Goal: Communication & Community: Answer question/provide support

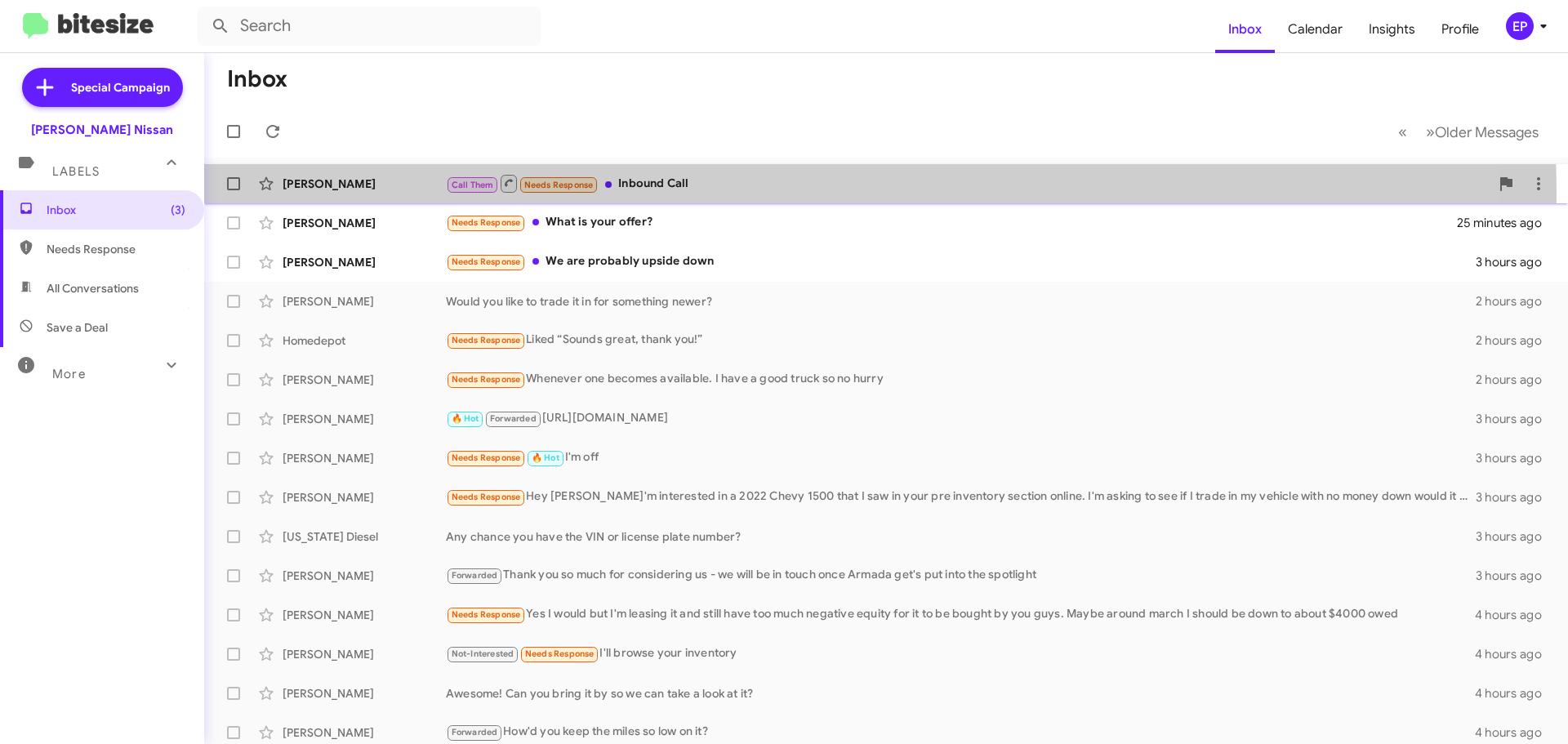
click at [697, 195] on div "[PERSON_NAME] Call Them Needs Response Inbound Call 2 minutes ago" at bounding box center [886, 183] width 1338 height 32
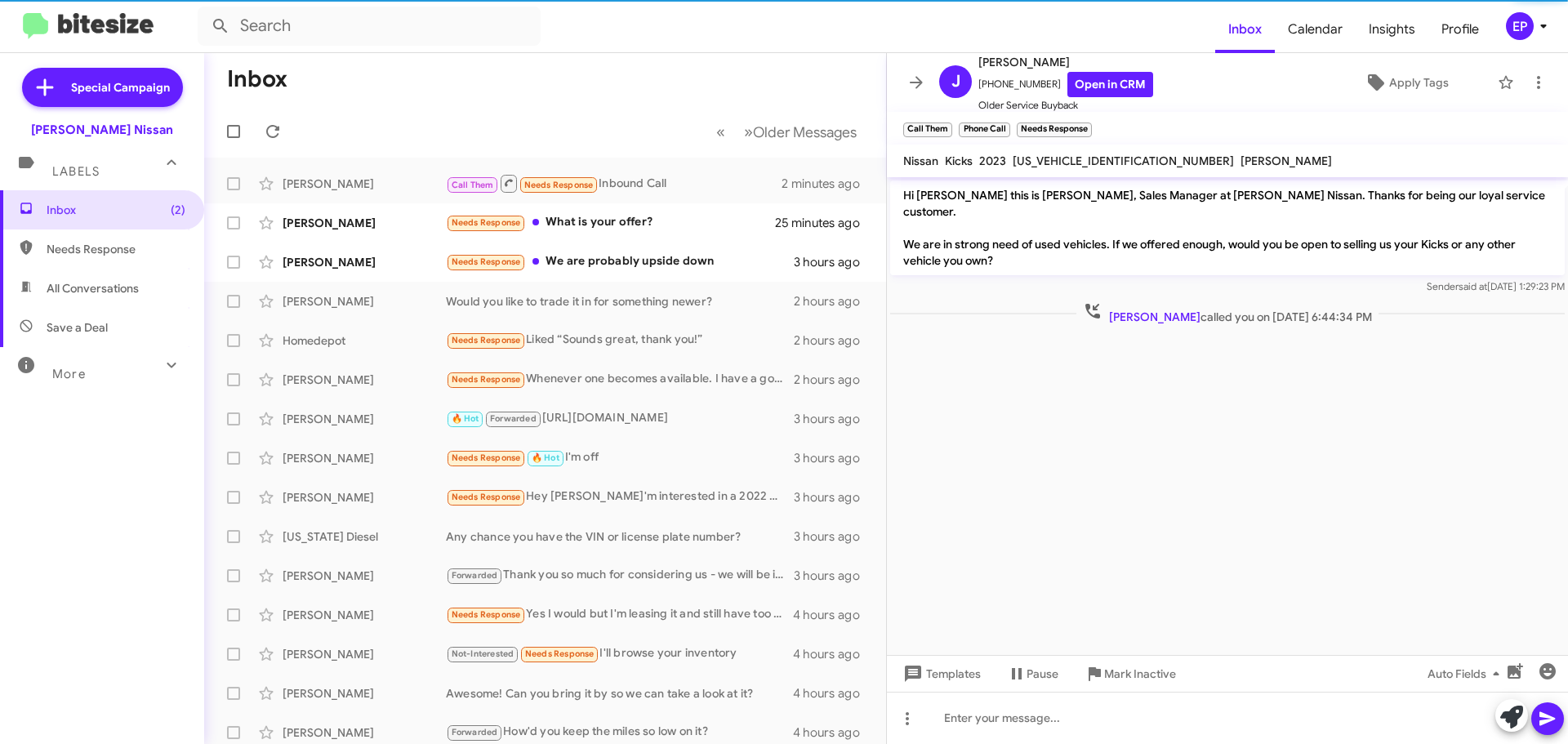
click at [1057, 391] on cdk-virtual-scroll-viewport "Hi [PERSON_NAME] this is [PERSON_NAME], Sales Manager at [PERSON_NAME] Nissan. …" at bounding box center [1227, 416] width 681 height 477
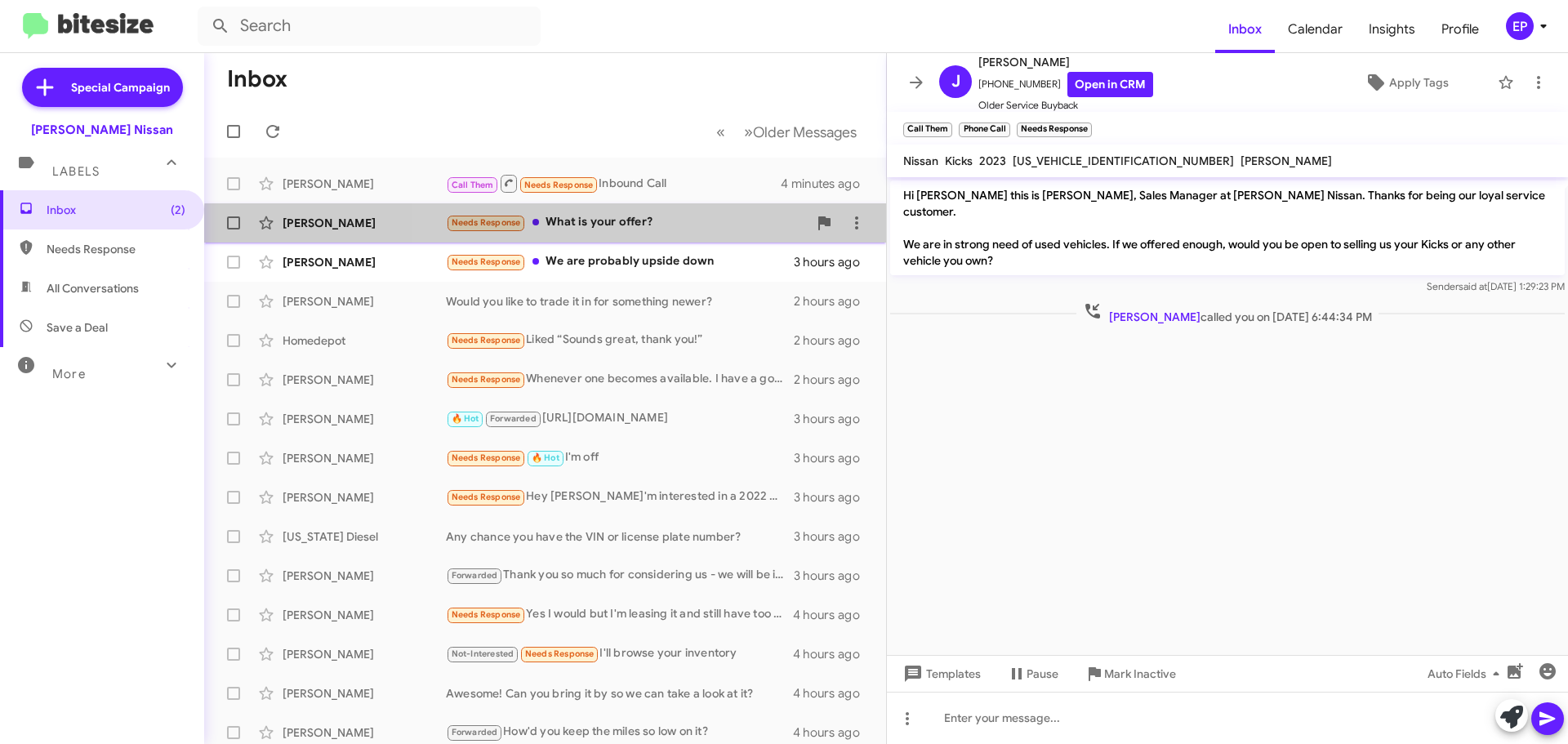
click at [653, 234] on div "[PERSON_NAME] Needs Response What is your offer? 27 minutes ago" at bounding box center [545, 222] width 656 height 32
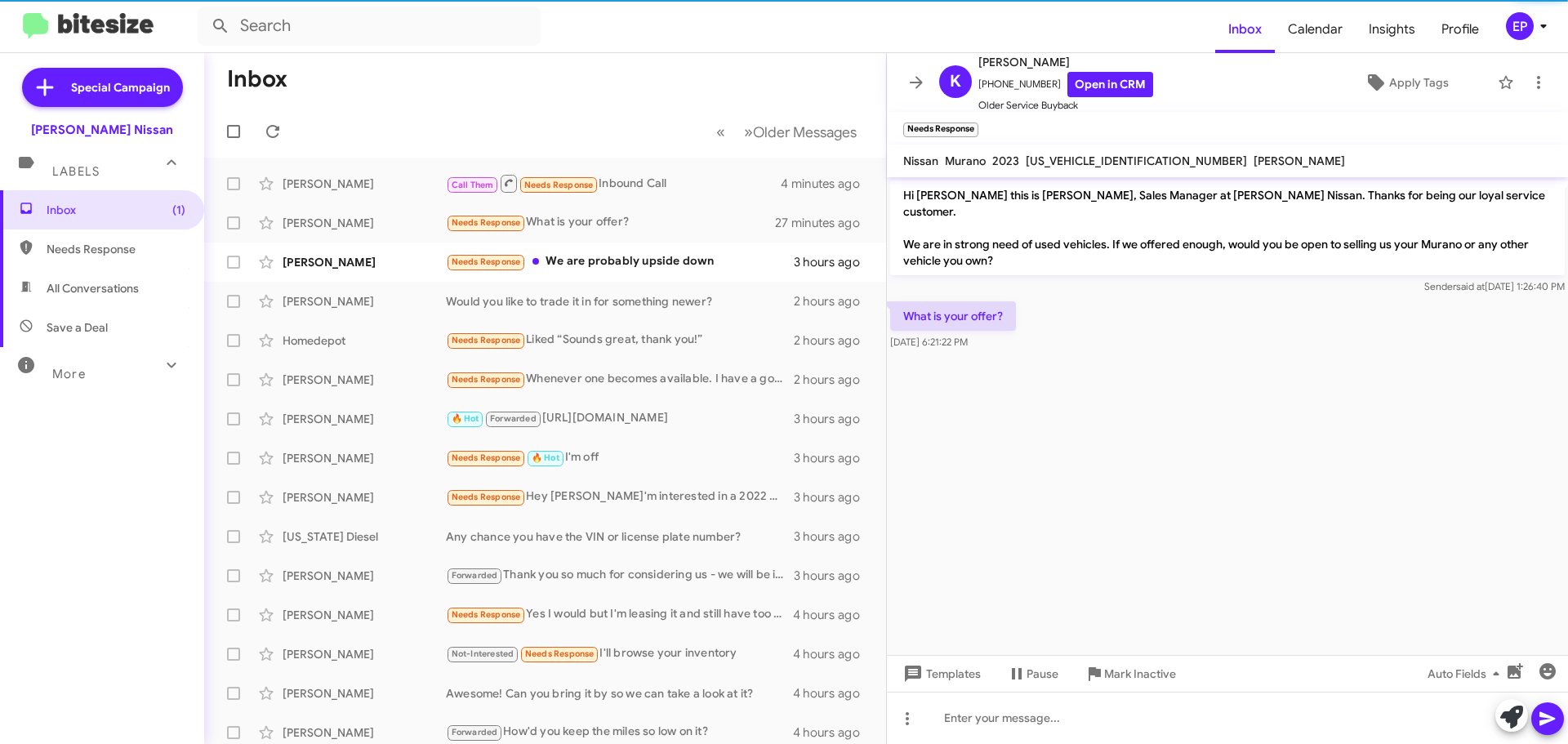
click at [1125, 418] on cdk-virtual-scroll-viewport "Hi [PERSON_NAME] this is [PERSON_NAME], Sales Manager at [PERSON_NAME] Nissan. …" at bounding box center [1227, 416] width 681 height 477
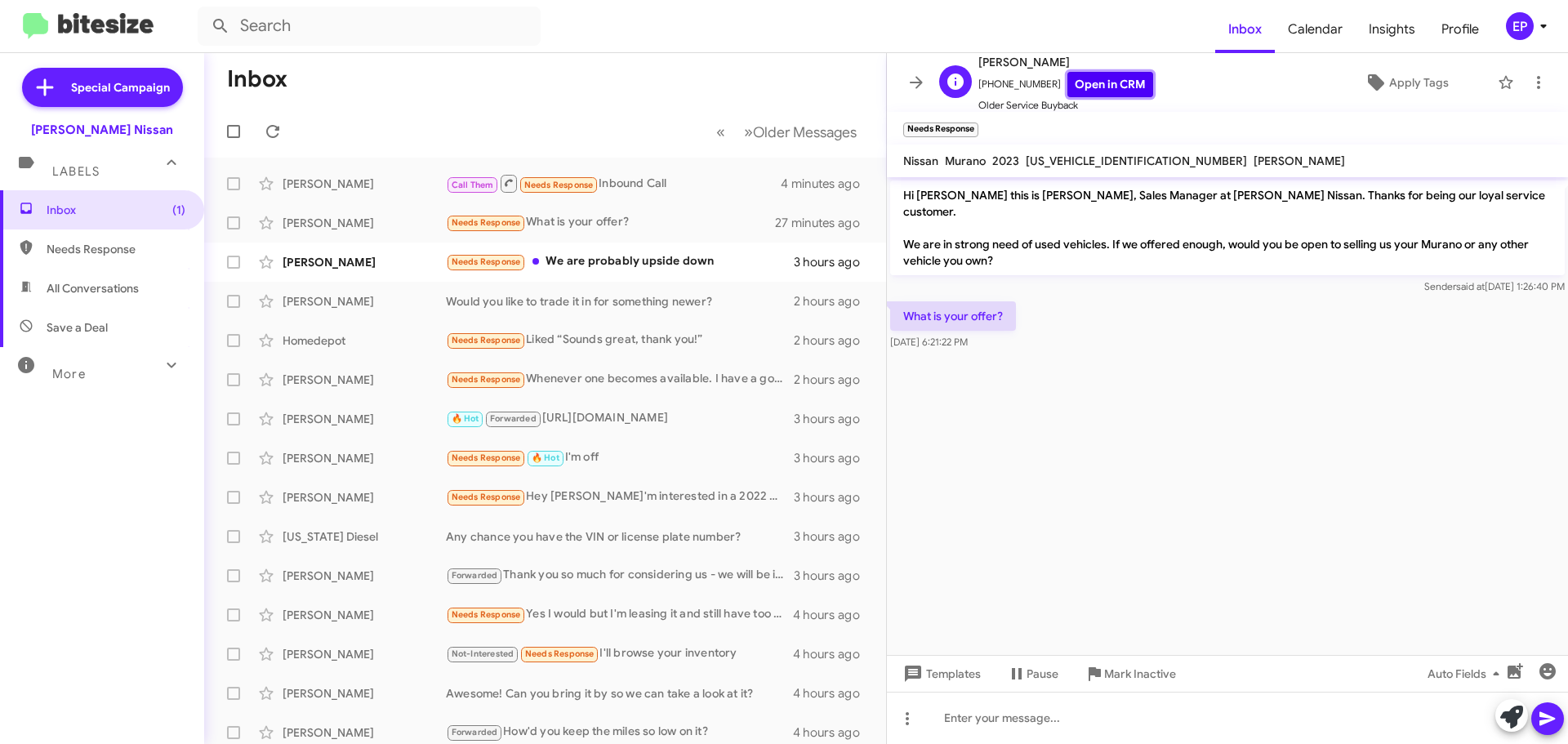
click at [1101, 86] on link "Open in CRM" at bounding box center [1110, 84] width 86 height 26
click at [1117, 421] on cdk-virtual-scroll-viewport "Hi [PERSON_NAME] this is [PERSON_NAME], Sales Manager at [PERSON_NAME] Nissan. …" at bounding box center [1227, 416] width 681 height 477
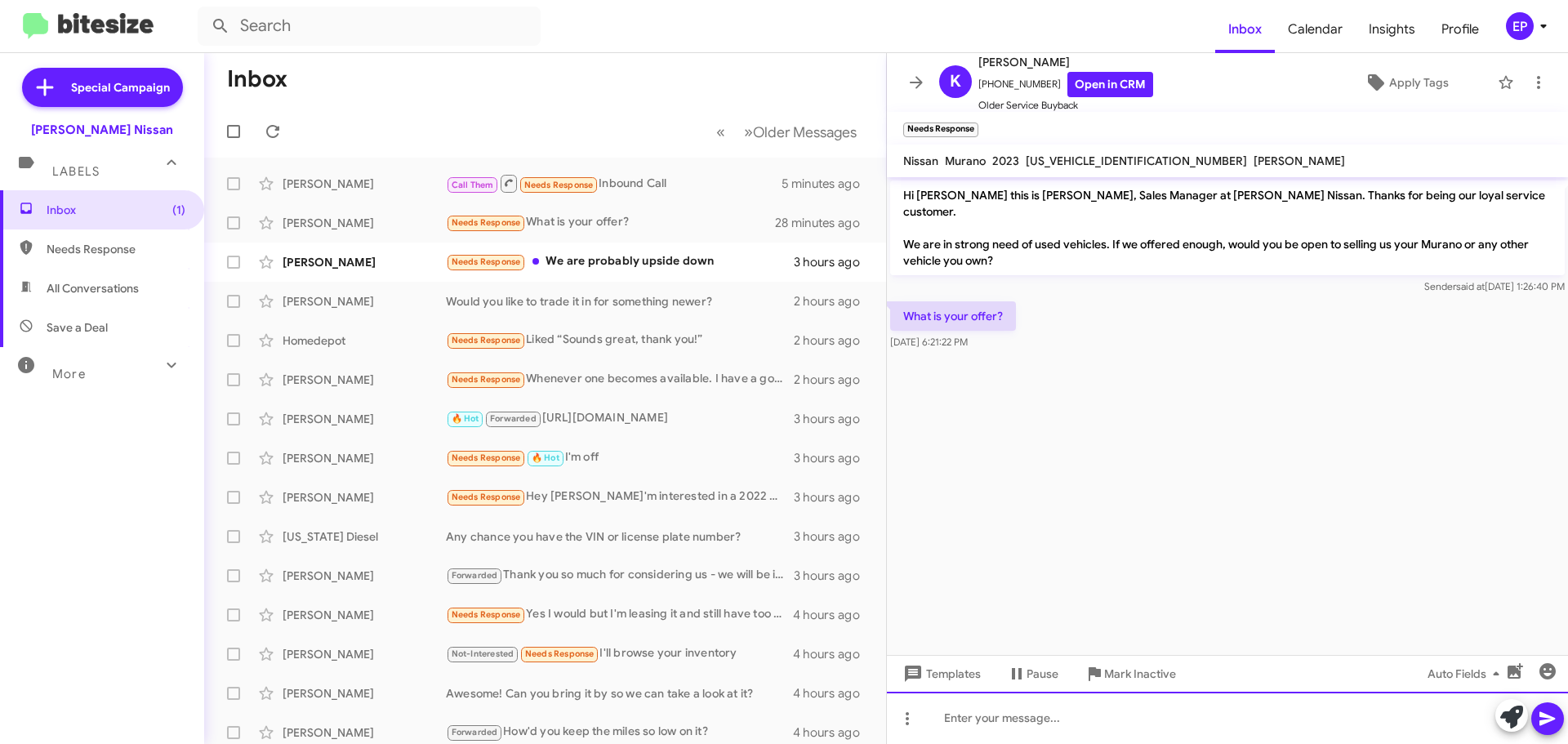
click at [1033, 697] on div at bounding box center [1227, 717] width 681 height 52
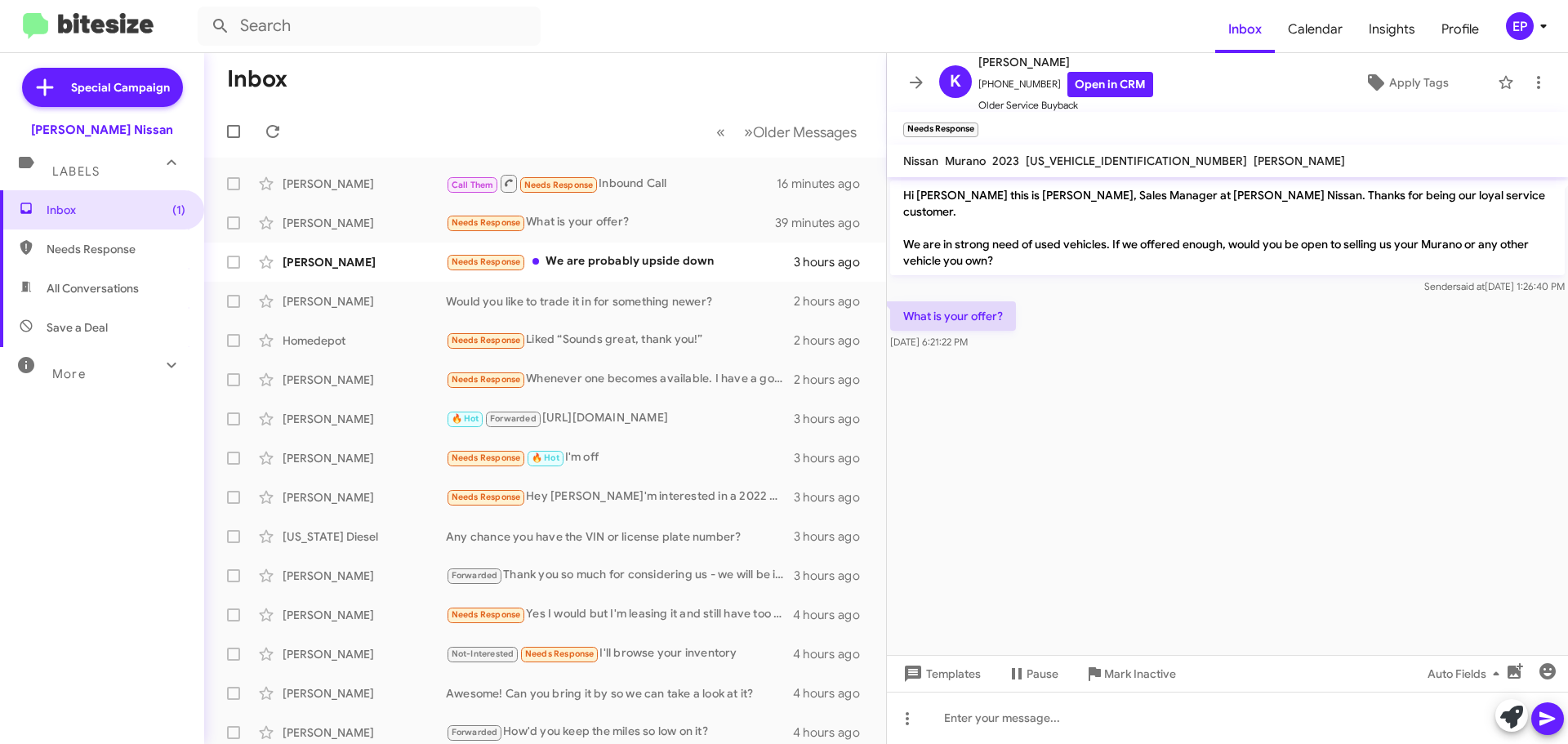
click at [1062, 363] on cdk-virtual-scroll-viewport "Hi [PERSON_NAME] this is [PERSON_NAME], Sales Manager at [PERSON_NAME] Nissan. …" at bounding box center [1227, 416] width 681 height 477
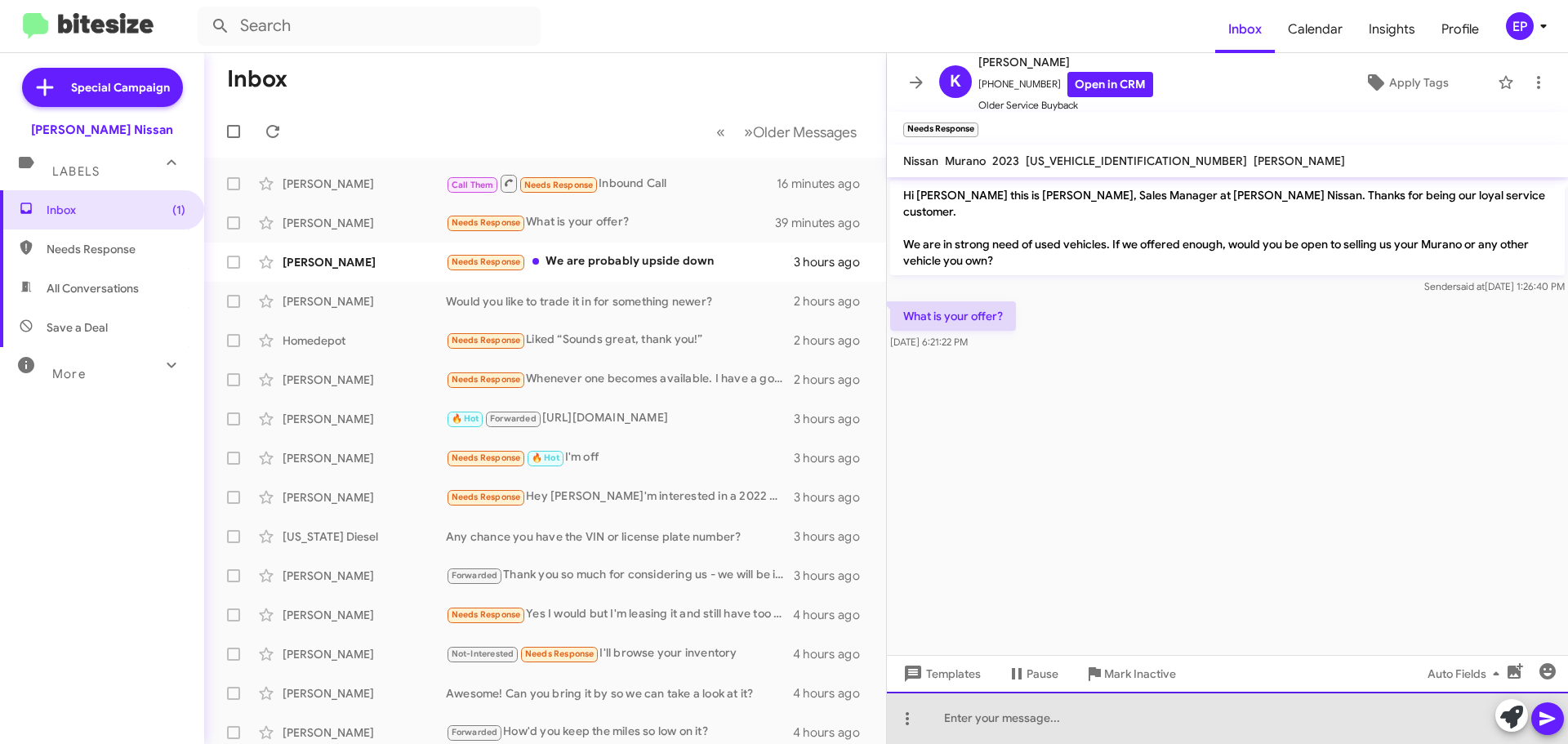
click at [1010, 718] on div at bounding box center [1227, 717] width 681 height 52
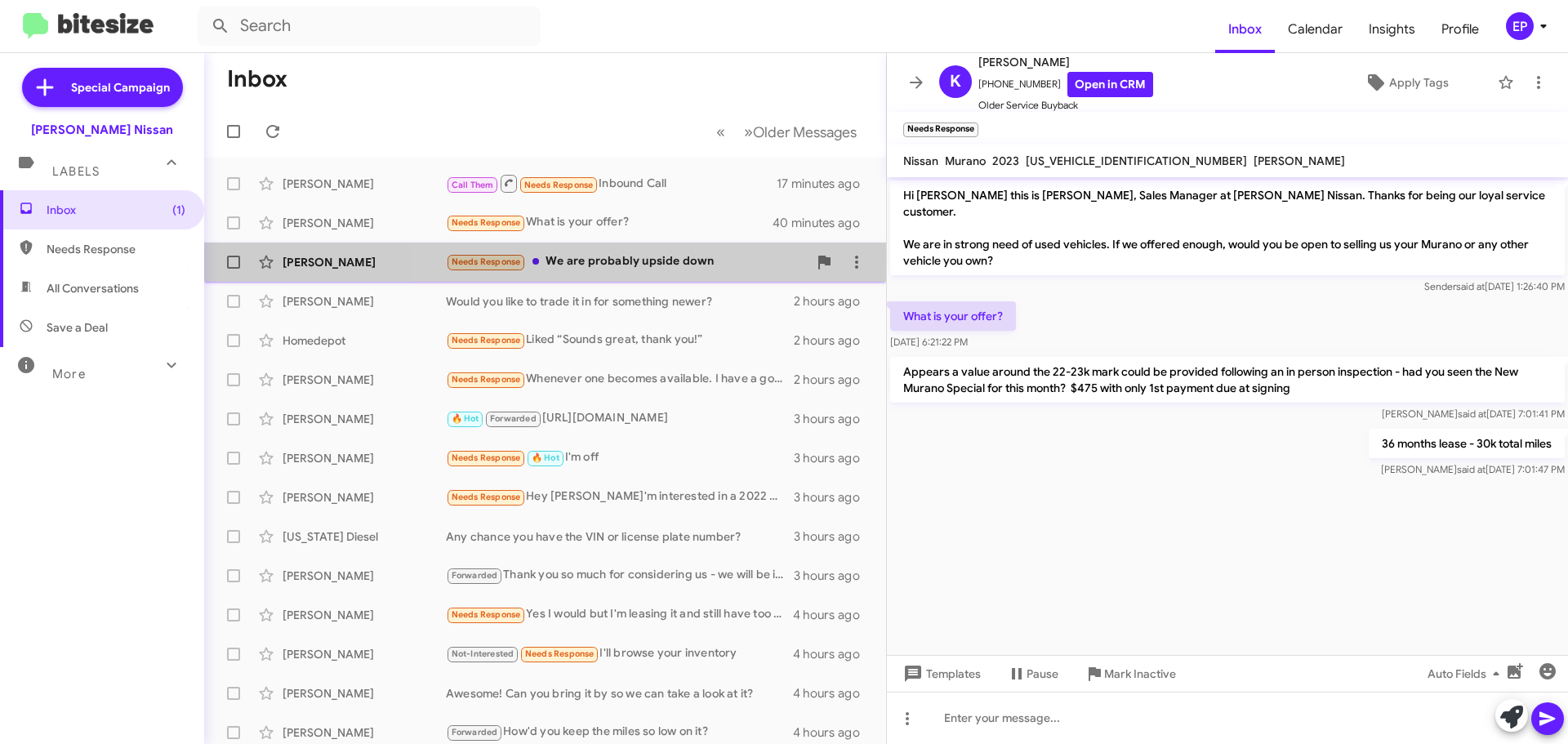
click at [649, 257] on div "Needs Response We are probably upside down" at bounding box center [627, 262] width 362 height 19
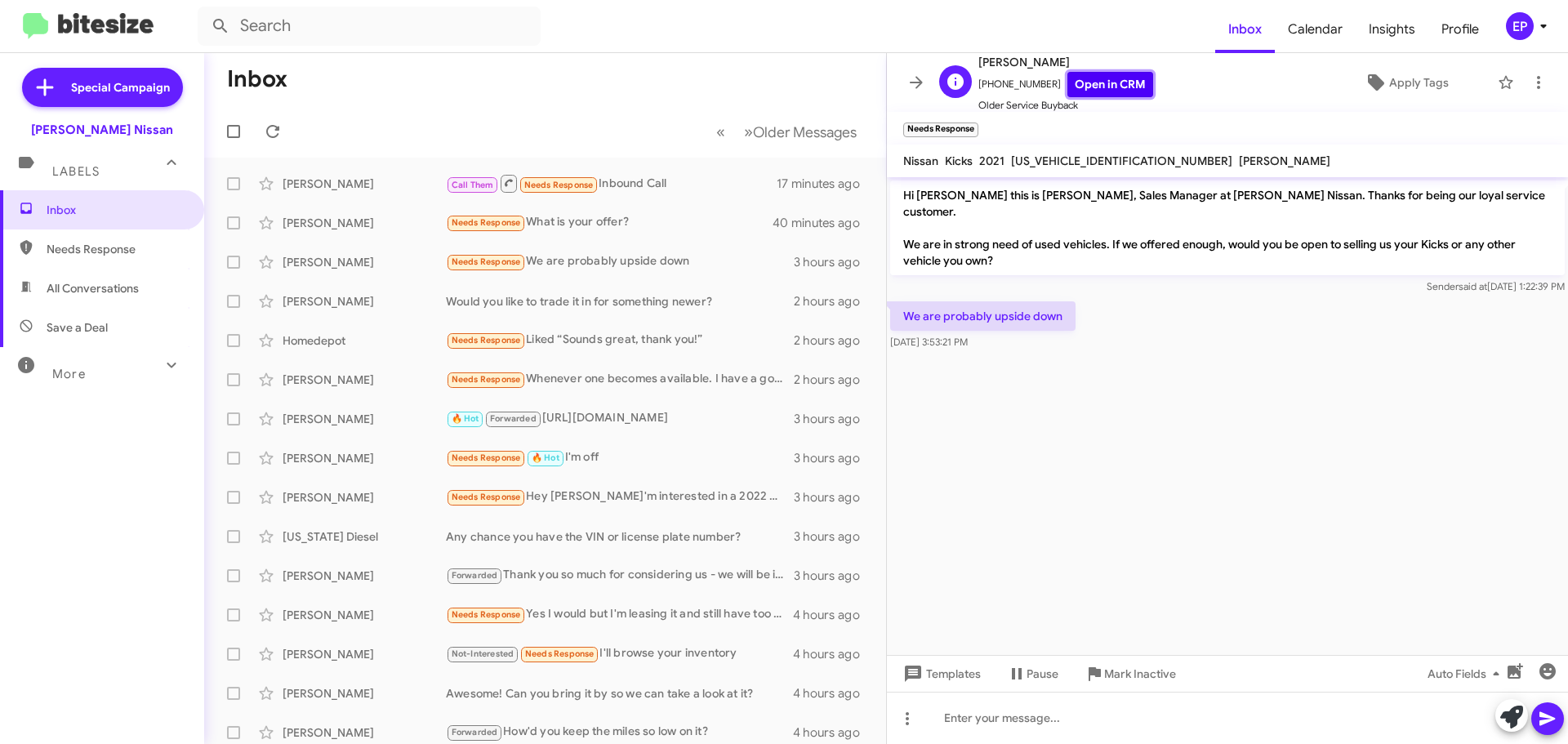
click at [1121, 80] on link "Open in CRM" at bounding box center [1110, 84] width 86 height 26
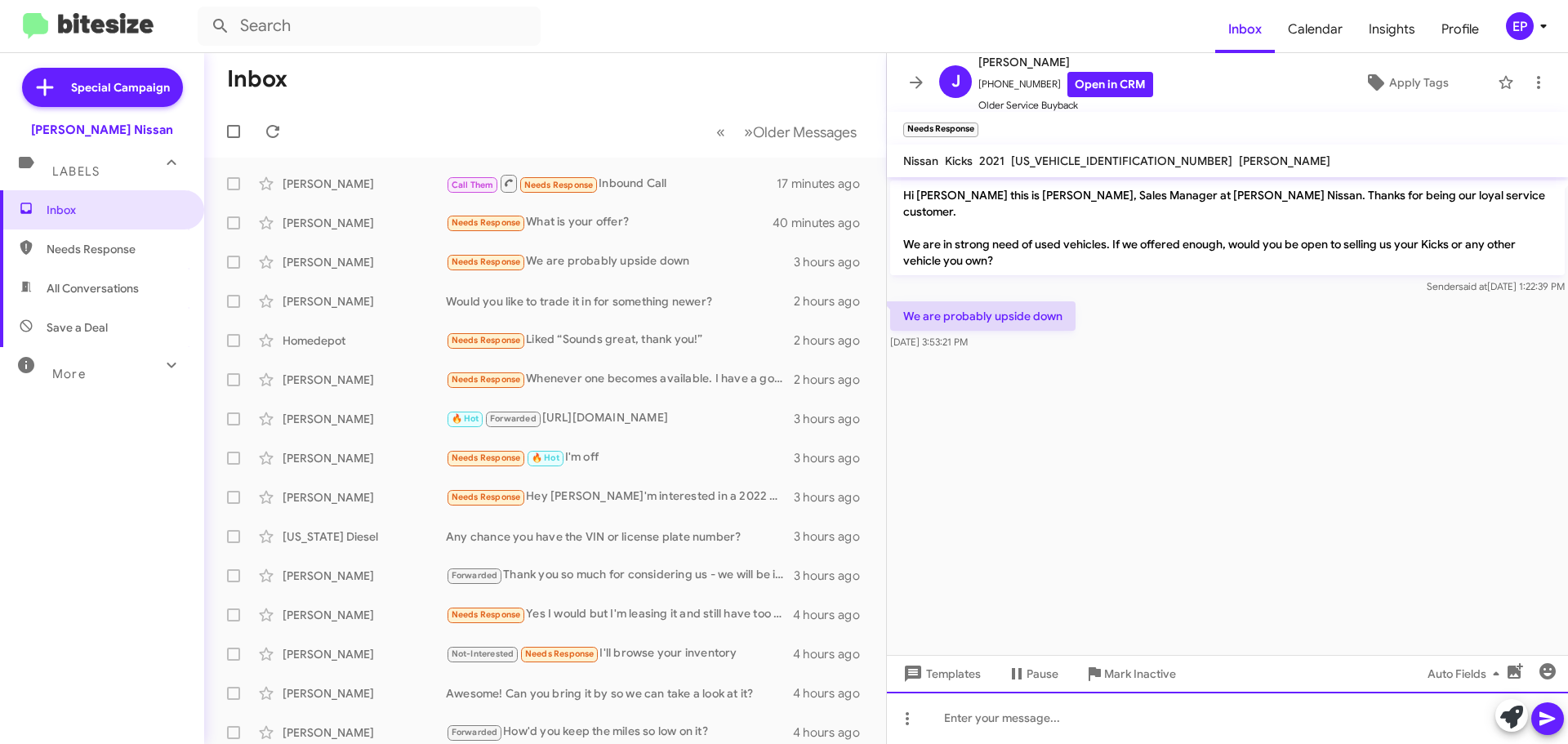
click at [1090, 703] on div at bounding box center [1227, 717] width 681 height 52
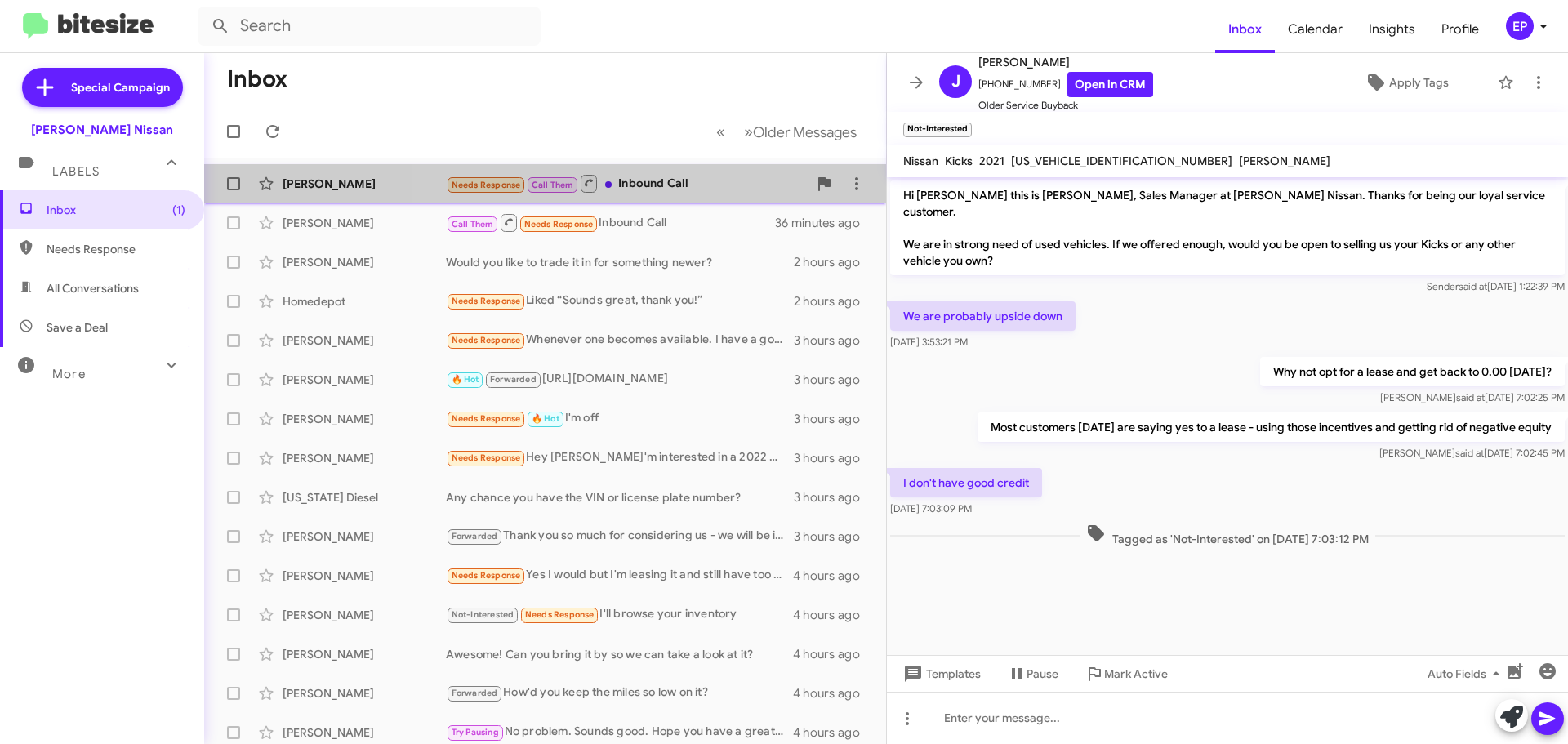
click at [656, 184] on div "Needs Response Call Them Inbound Call" at bounding box center [627, 183] width 362 height 20
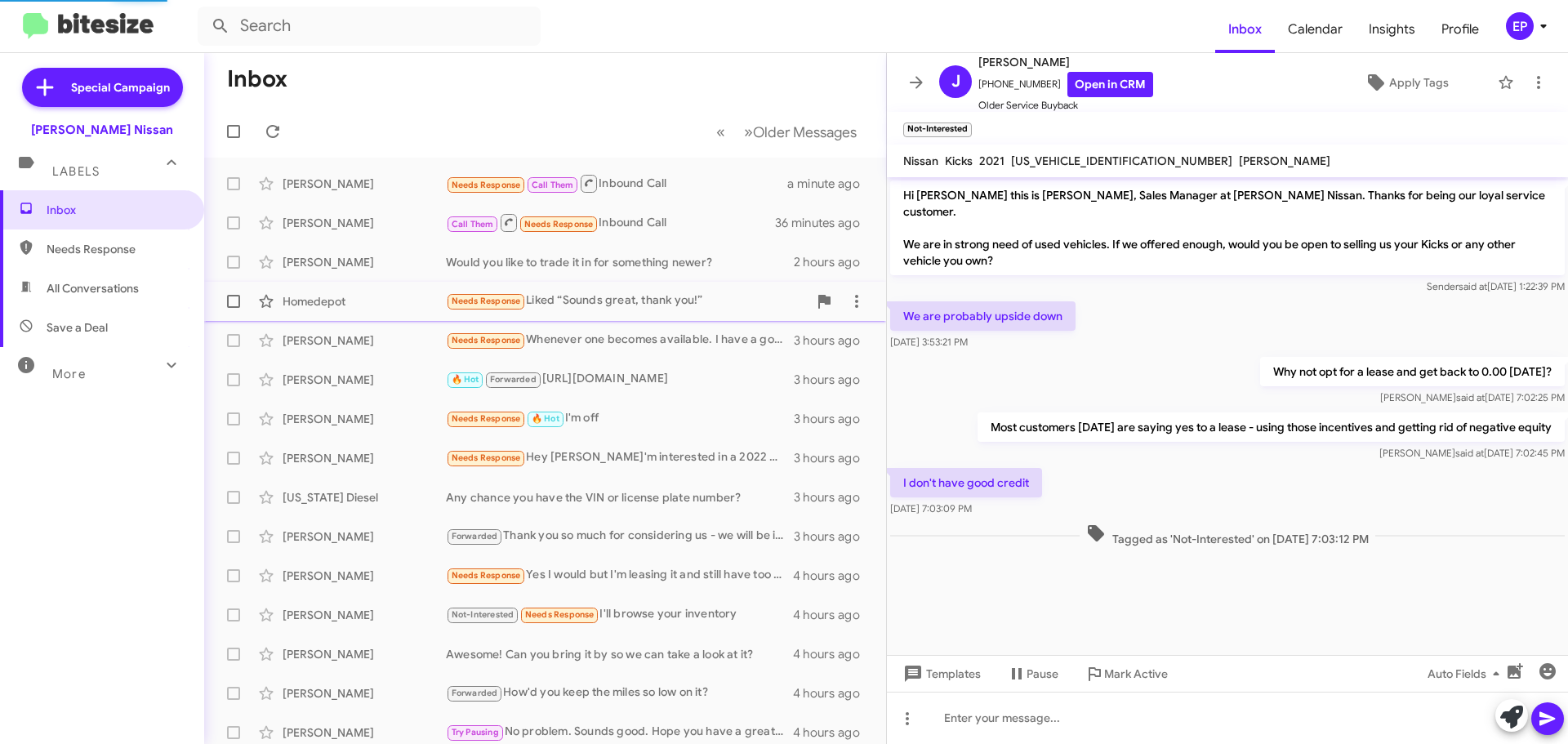
scroll to position [55, 0]
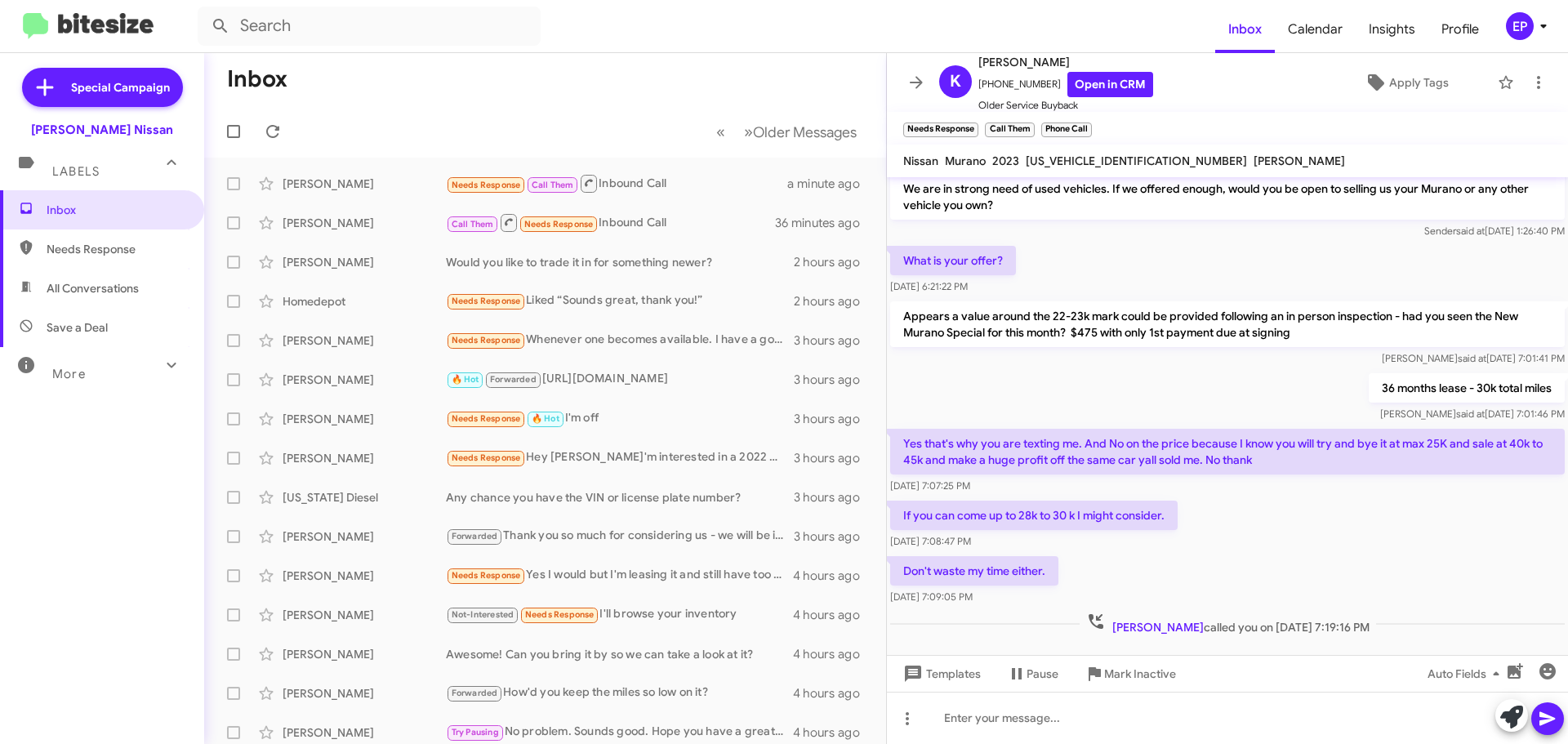
click at [1088, 370] on div "36 months lease - 30k total [PERSON_NAME] at [DATE] 7:01:46 PM" at bounding box center [1227, 397] width 681 height 55
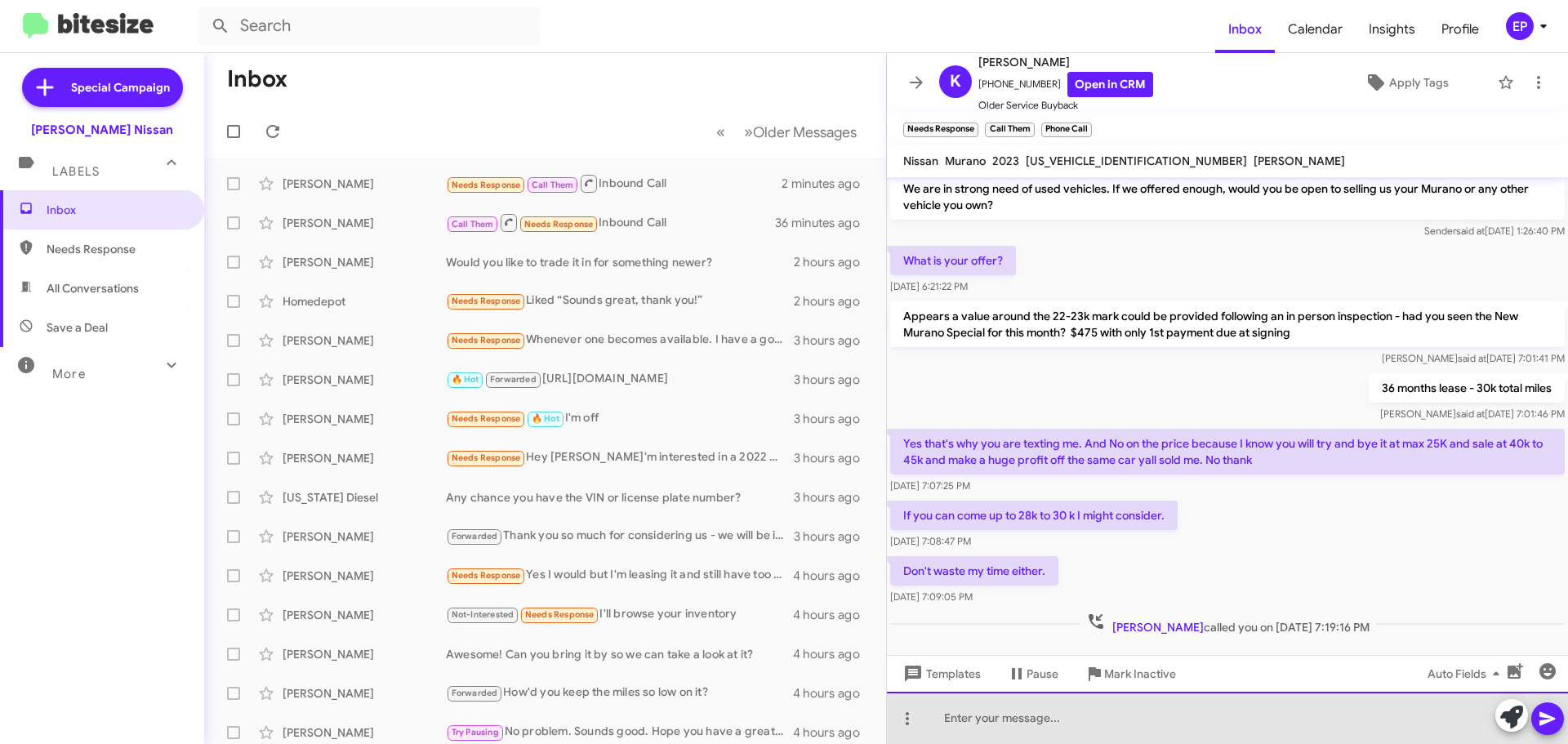
click at [1073, 722] on div at bounding box center [1227, 717] width 681 height 52
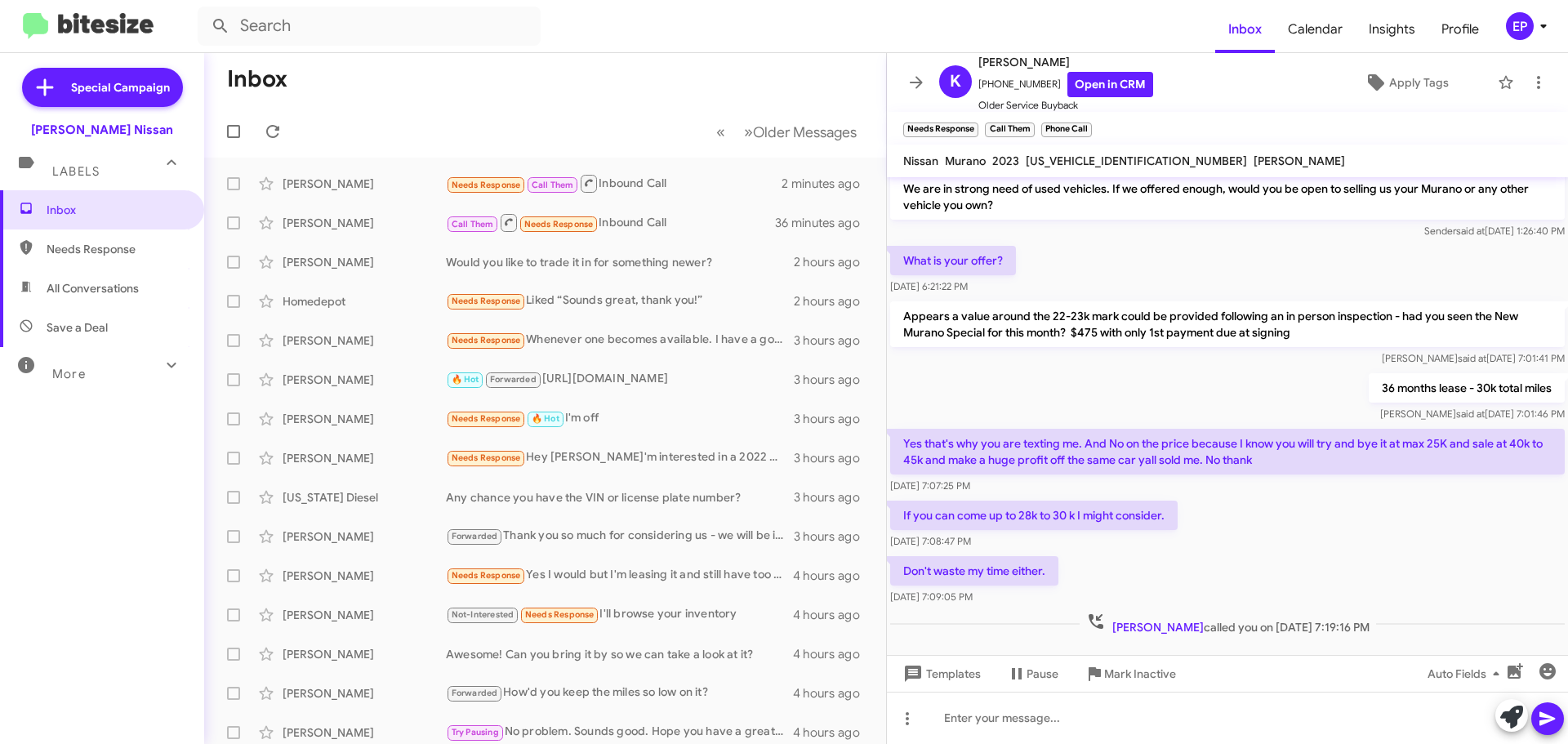
click at [1348, 480] on div "Yes that's why you are texting me. And No on the price because I know you will …" at bounding box center [1227, 461] width 681 height 72
click at [1074, 98] on span "Older Service Buyback" at bounding box center [1066, 105] width 175 height 16
click at [1098, 85] on link "Open in CRM" at bounding box center [1110, 84] width 86 height 26
click at [1221, 506] on div "If you can come up to 28k to 30 k I might consider. [DATE] 7:08:47 PM" at bounding box center [1227, 524] width 681 height 55
click at [1117, 352] on div "Appears a value around the 22-23k mark could be provided following an in person…" at bounding box center [1227, 334] width 681 height 72
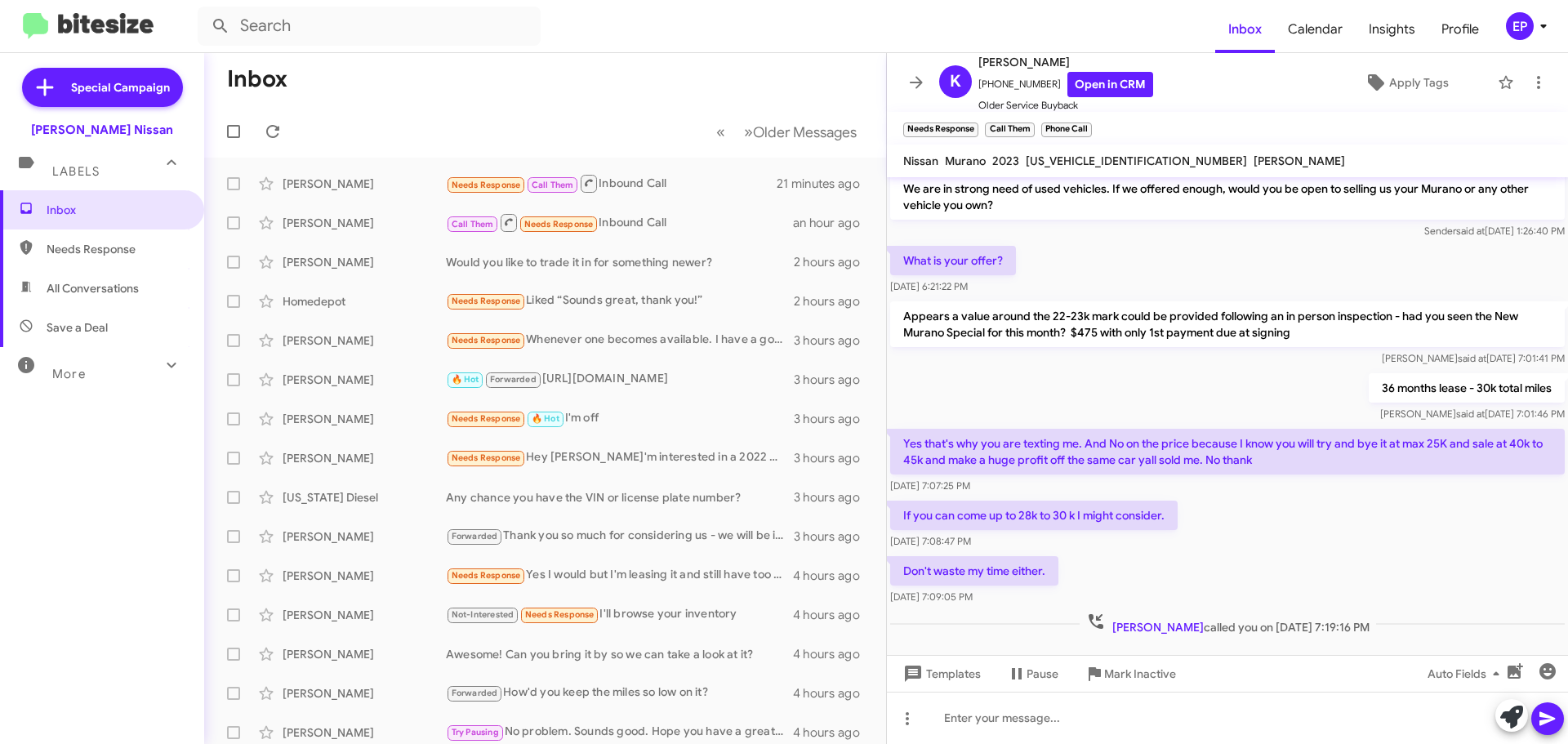
click at [1105, 374] on div "36 months lease - 30k total [PERSON_NAME] at [DATE] 7:01:46 PM" at bounding box center [1227, 397] width 681 height 55
click at [1161, 384] on div "36 months lease - 30k total [PERSON_NAME] at [DATE] 7:01:46 PM" at bounding box center [1227, 397] width 681 height 55
click at [1260, 374] on div "36 months lease - 30k total [PERSON_NAME] at [DATE] 7:01:46 PM" at bounding box center [1227, 397] width 681 height 55
click at [1099, 84] on link "Open in CRM" at bounding box center [1110, 84] width 86 height 26
